Goal: Subscribe to service/newsletter

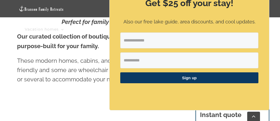
scroll to position [202, 0]
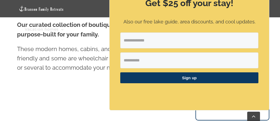
scroll to position [170, 0]
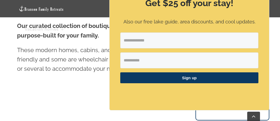
click at [257, 11] on div "Get $25 off your stay! Also our free lake guide, area discounts, and cool updat…" at bounding box center [188, 44] width 159 height 133
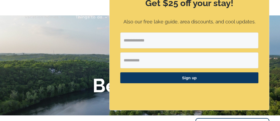
scroll to position [0, 0]
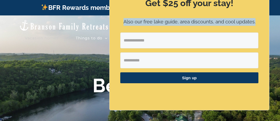
drag, startPoint x: 263, startPoint y: 5, endPoint x: 261, endPoint y: 10, distance: 5.1
click at [261, 10] on div "Get $25 off your stay! Also our free lake guide, area discounts, and cool updat…" at bounding box center [188, 44] width 159 height 133
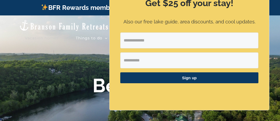
click at [63, 107] on div at bounding box center [140, 75] width 280 height 121
click at [135, 41] on input "Email Address" at bounding box center [189, 41] width 138 height 16
type input "**********"
click at [129, 57] on input "First Name" at bounding box center [189, 60] width 138 height 16
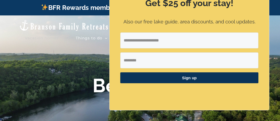
type input "********"
click at [145, 76] on span "Sign up" at bounding box center [189, 77] width 138 height 11
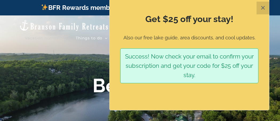
click at [262, 8] on button "✕" at bounding box center [262, 8] width 13 height 13
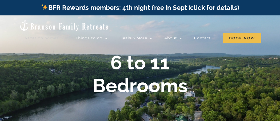
click at [193, 71] on div "6 to 11 Bedrooms" at bounding box center [139, 74] width 213 height 46
click at [226, 95] on div "6 to 11 Bedrooms" at bounding box center [139, 74] width 213 height 46
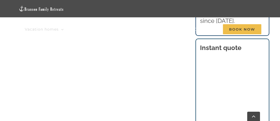
scroll to position [277, 0]
